Goal: Navigation & Orientation: Find specific page/section

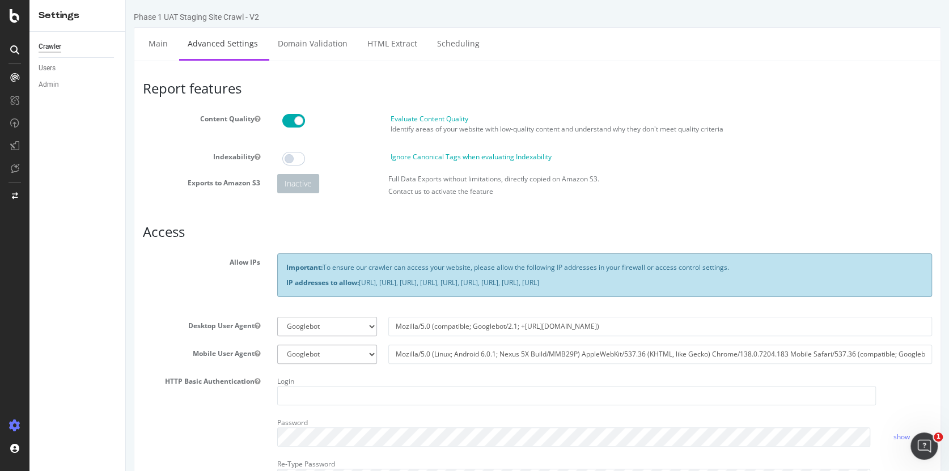
scroll to position [541, 0]
